Goal: Task Accomplishment & Management: Manage account settings

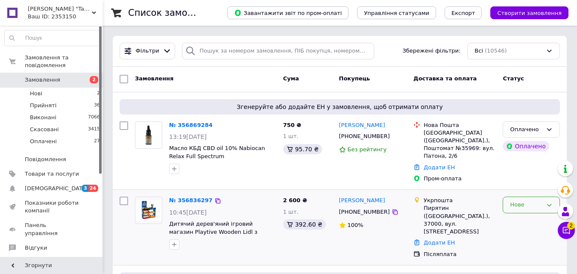
click at [533, 200] on div "Нове" at bounding box center [526, 204] width 32 height 9
click at [519, 217] on li "Прийнято" at bounding box center [531, 223] width 56 height 16
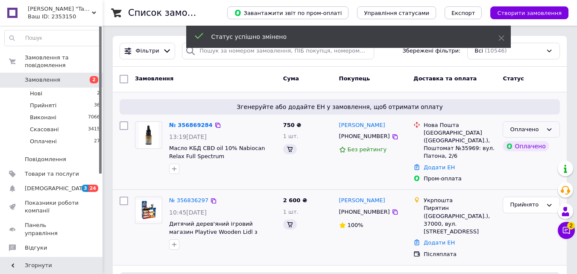
click at [534, 131] on div "Оплачено" at bounding box center [526, 129] width 32 height 9
click at [530, 147] on li "Прийнято" at bounding box center [531, 147] width 56 height 16
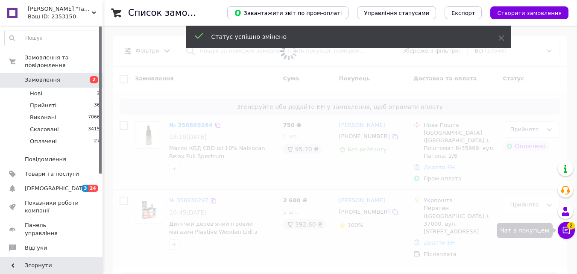
click at [567, 228] on icon at bounding box center [566, 230] width 9 height 9
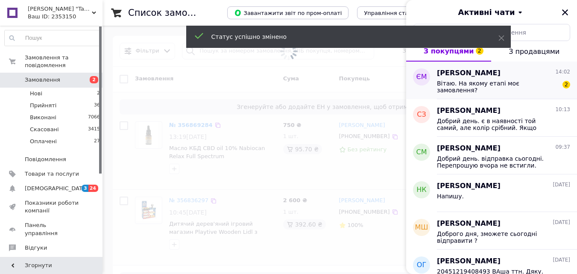
click at [474, 78] on div "Вітаю. На якому етапі моє замовлення? 2" at bounding box center [503, 85] width 133 height 15
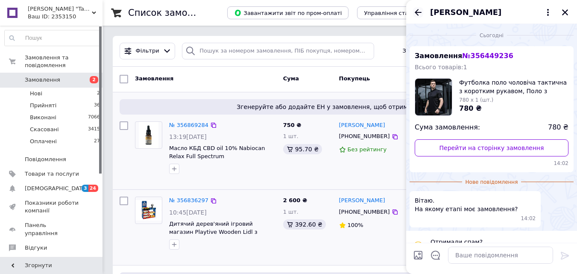
click at [417, 12] on icon "Назад" at bounding box center [418, 12] width 7 height 6
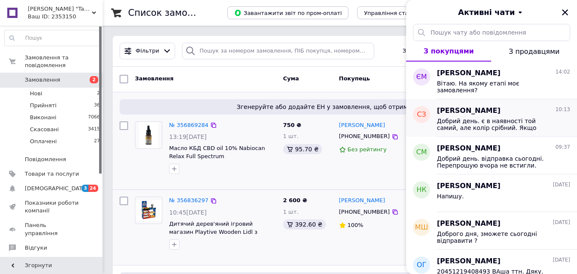
click at [482, 121] on span "Добрий день. є в наявності той самий, але колір срібний. Якщо підходить можемо …" at bounding box center [497, 124] width 121 height 14
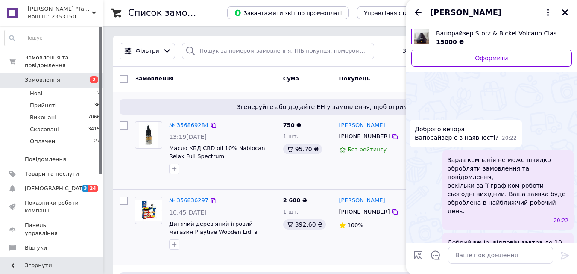
scroll to position [109, 0]
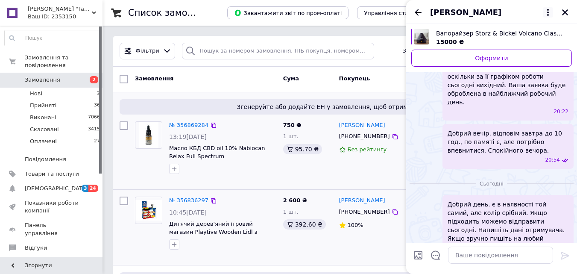
click at [551, 12] on icon at bounding box center [548, 12] width 10 height 10
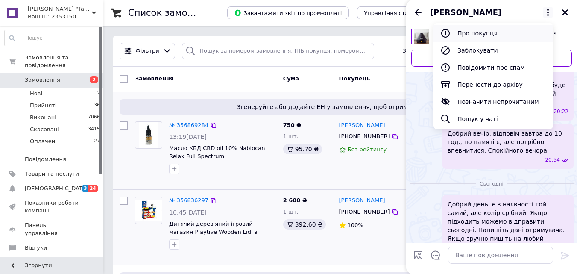
click at [507, 34] on button "Про покупця" at bounding box center [494, 33] width 120 height 17
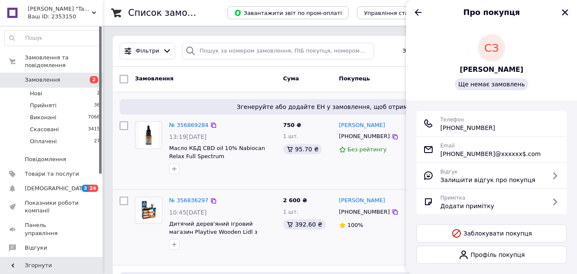
click at [567, 13] on icon "Закрити" at bounding box center [565, 13] width 8 height 8
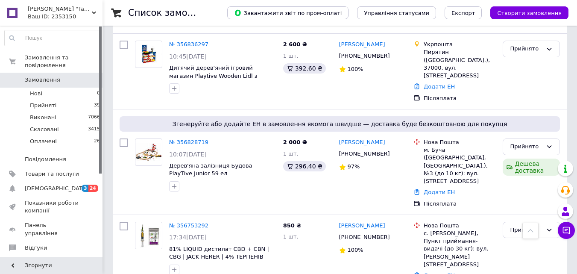
scroll to position [171, 0]
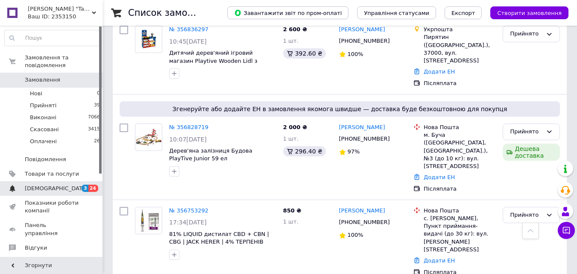
click at [58, 185] on span "[DEMOGRAPHIC_DATA]" at bounding box center [52, 189] width 54 height 8
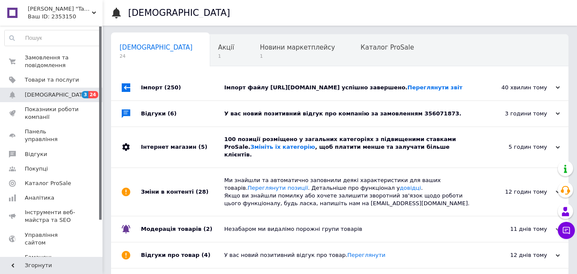
click at [270, 91] on div "Імпорт файлу https://cnc-mebli.prom.ua/products_feed.xml?hash_tag=41120eae3c853…" at bounding box center [349, 88] width 250 height 8
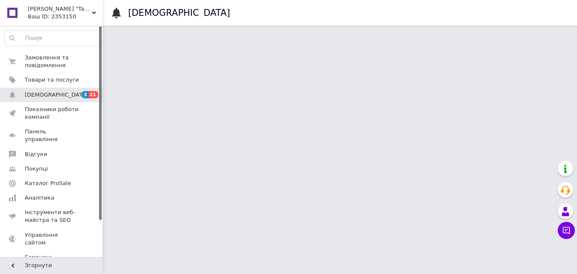
scroll to position [12766, 0]
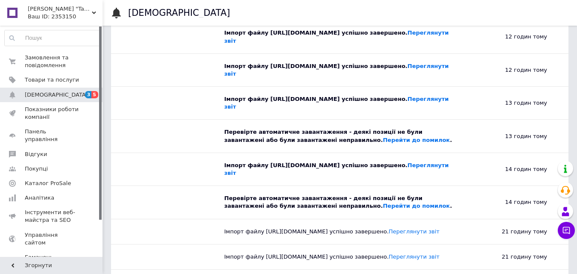
scroll to position [0, 0]
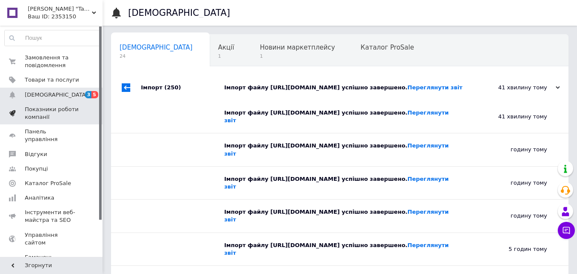
click at [48, 112] on span "Показники роботи компанії" at bounding box center [52, 113] width 54 height 15
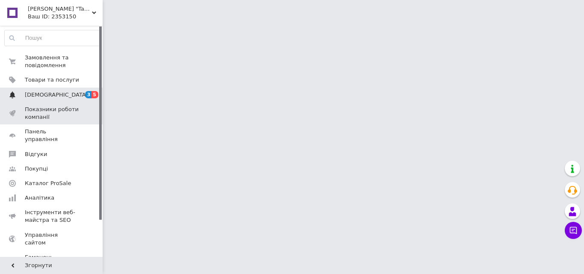
click at [44, 97] on span "[DEMOGRAPHIC_DATA]" at bounding box center [56, 95] width 63 height 8
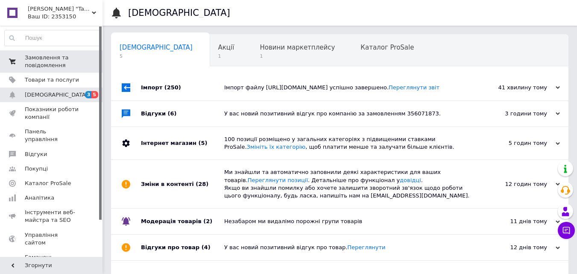
click at [39, 57] on span "Замовлення та повідомлення" at bounding box center [52, 61] width 54 height 15
